Goal: Find specific page/section: Find specific page/section

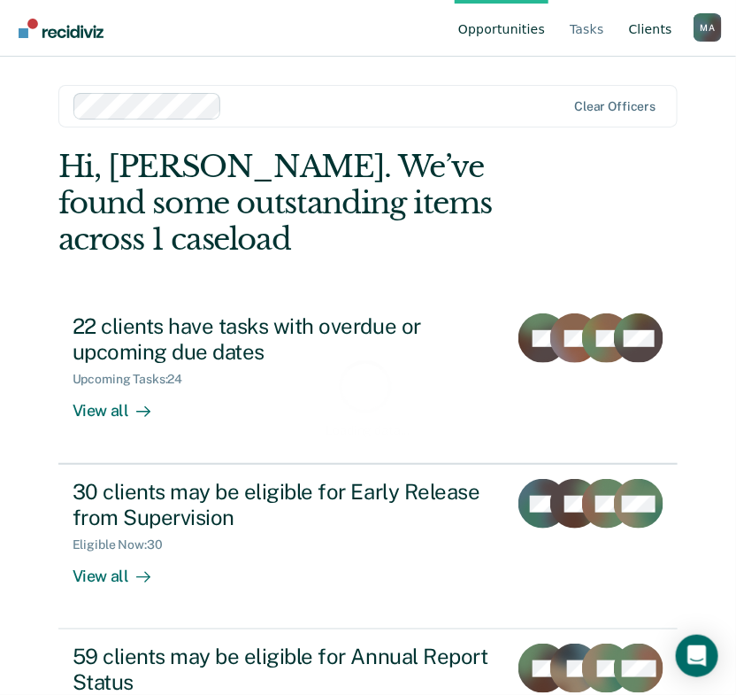
click at [660, 26] on link "Client s" at bounding box center [651, 28] width 50 height 57
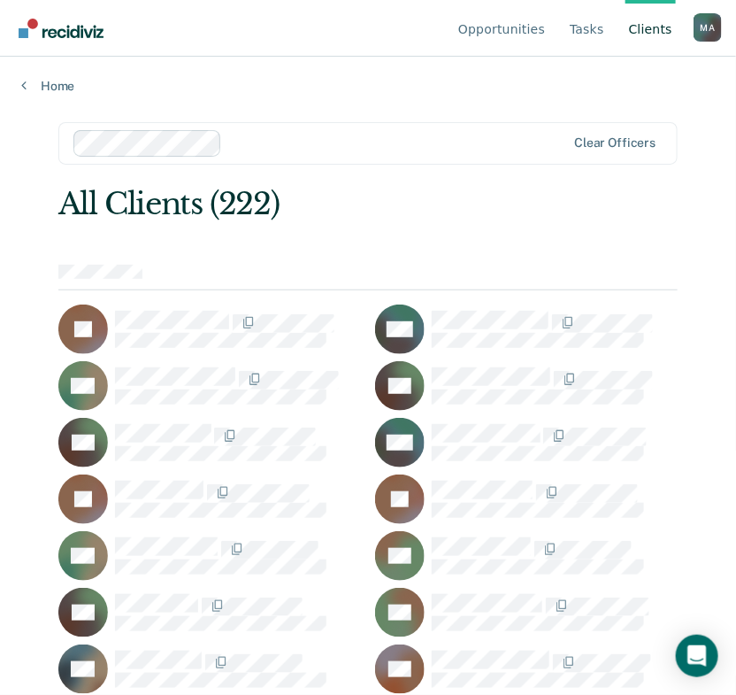
click at [398, 161] on div "Clear officers" at bounding box center [368, 143] width 620 height 42
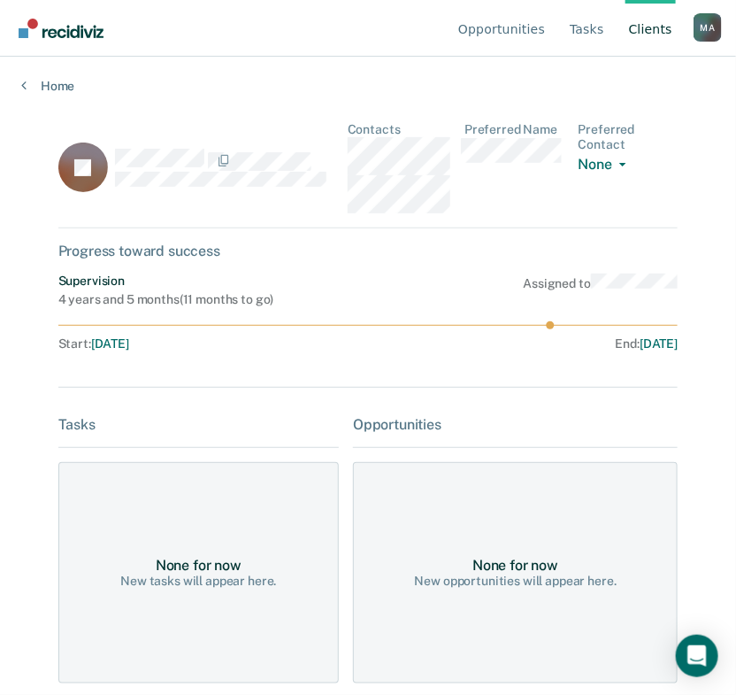
click at [289, 393] on div "JY Contacts Preferred Name Preferred Contact None Call Text Email None Progress…" at bounding box center [368, 478] width 620 height 712
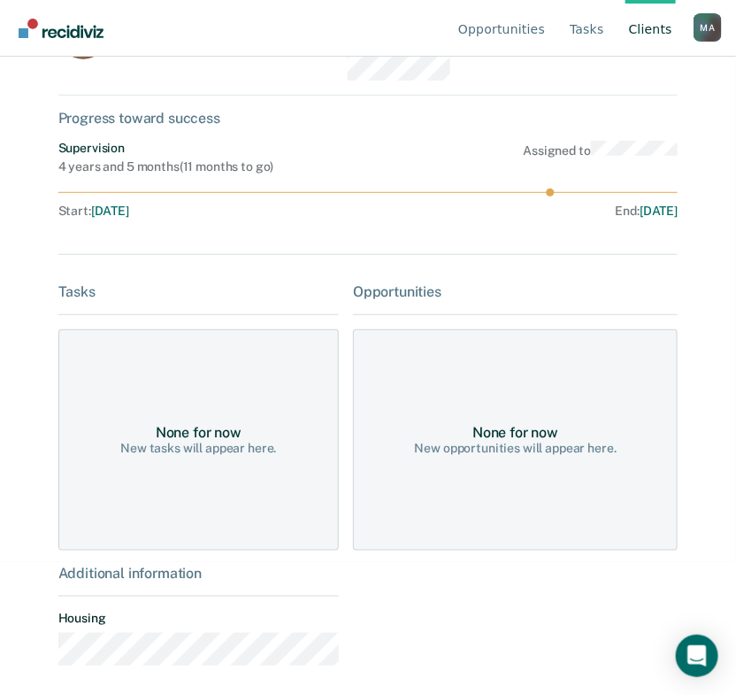
scroll to position [138, 0]
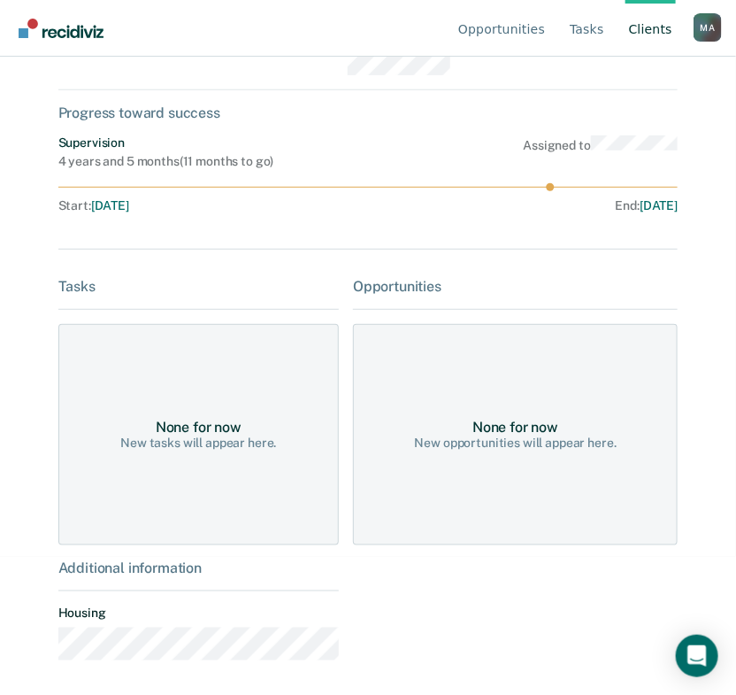
click at [457, 368] on div "None for now New opportunities will appear here." at bounding box center [515, 434] width 325 height 221
click at [269, 366] on div "None for now New tasks will appear here." at bounding box center [198, 434] width 281 height 221
click at [411, 428] on div "None for now New opportunities will appear here." at bounding box center [515, 434] width 325 height 221
click at [392, 422] on div "None for now New opportunities will appear here." at bounding box center [515, 434] width 325 height 221
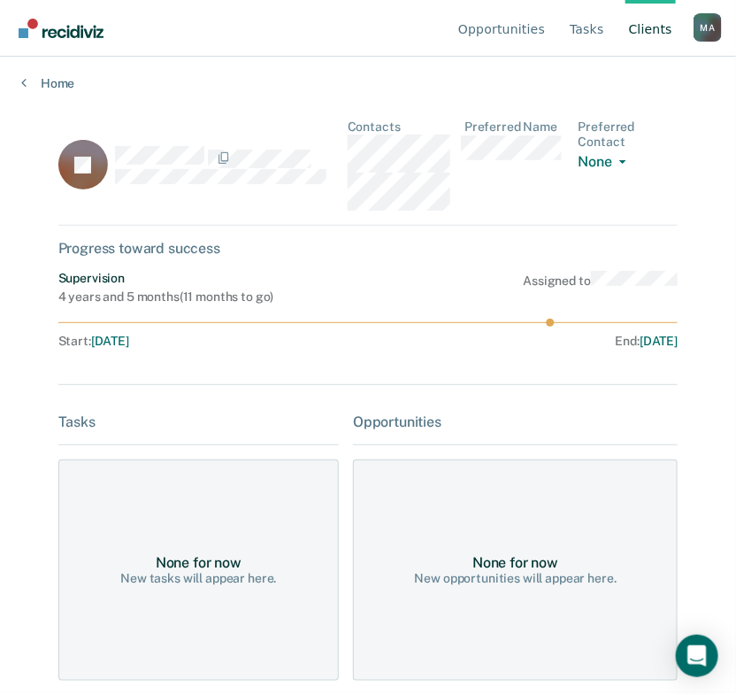
scroll to position [0, 0]
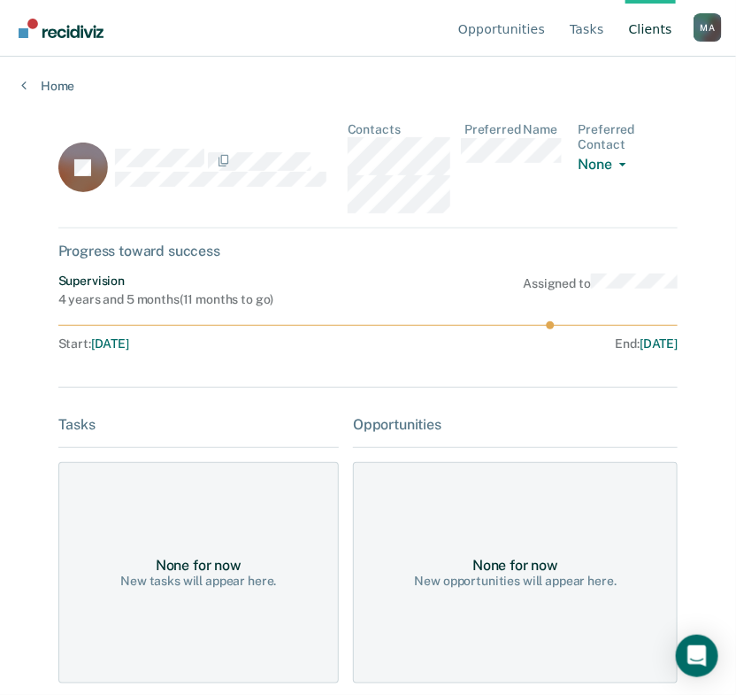
click at [356, 351] on div at bounding box center [368, 354] width 620 height 7
